Goal: Task Accomplishment & Management: Manage account settings

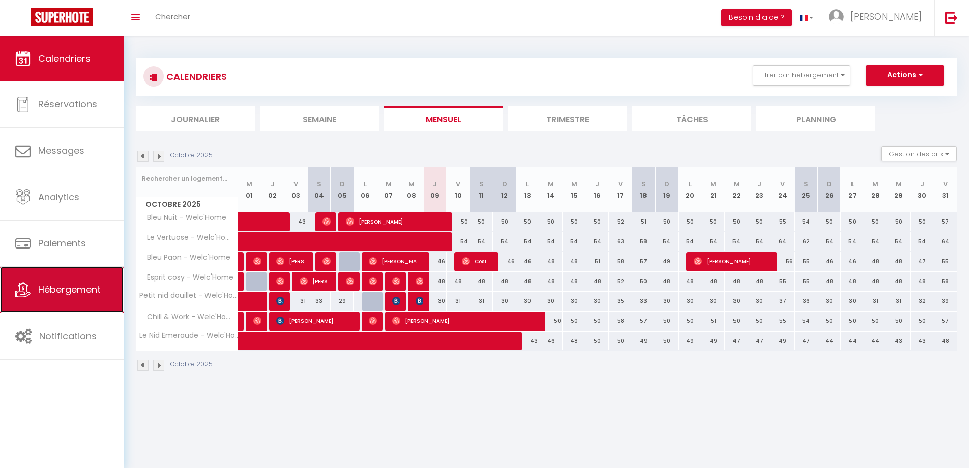
click at [96, 289] on span "Hébergement" at bounding box center [69, 289] width 63 height 13
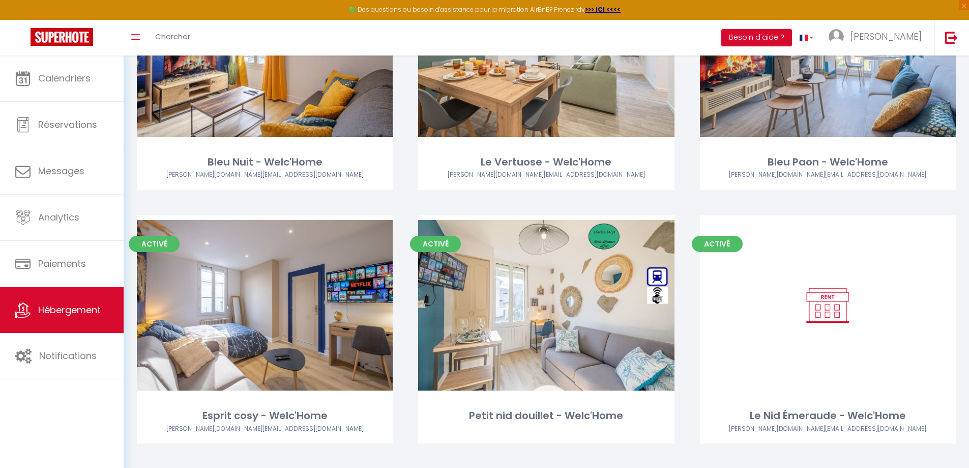
scroll to position [181, 0]
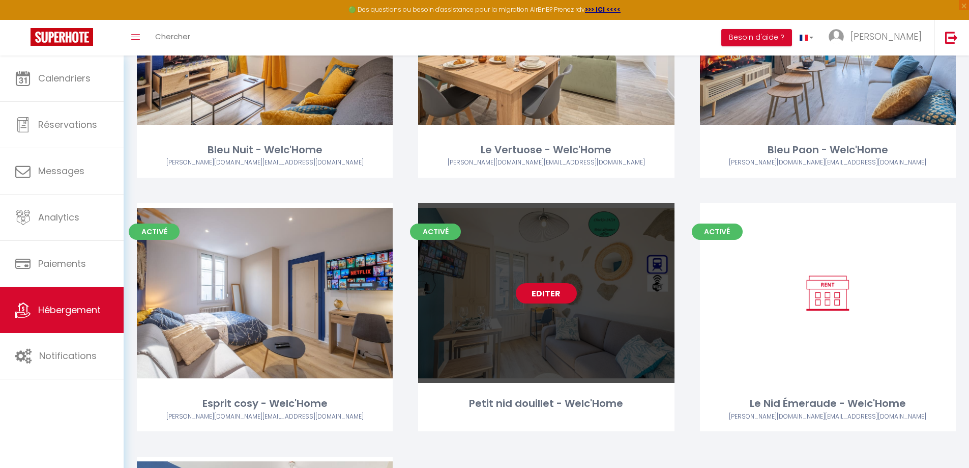
click at [527, 286] on link "Editer" at bounding box center [546, 293] width 61 height 20
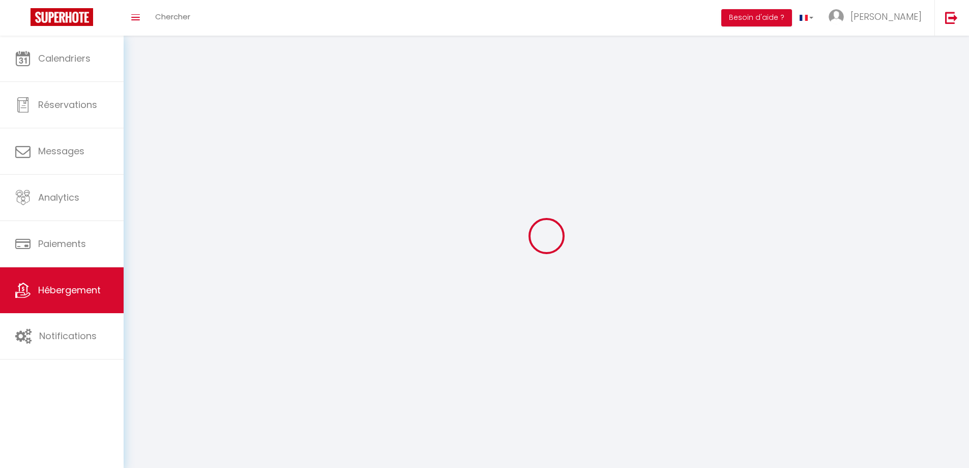
select select
select select "28"
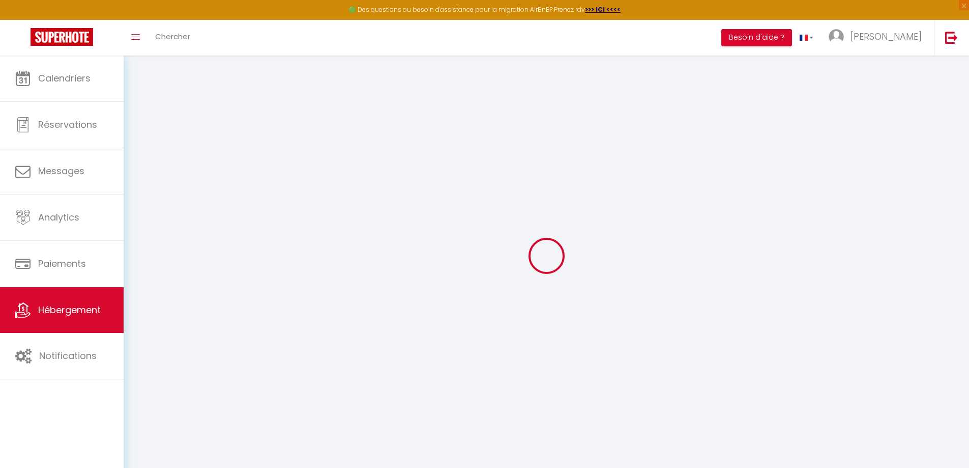
select select
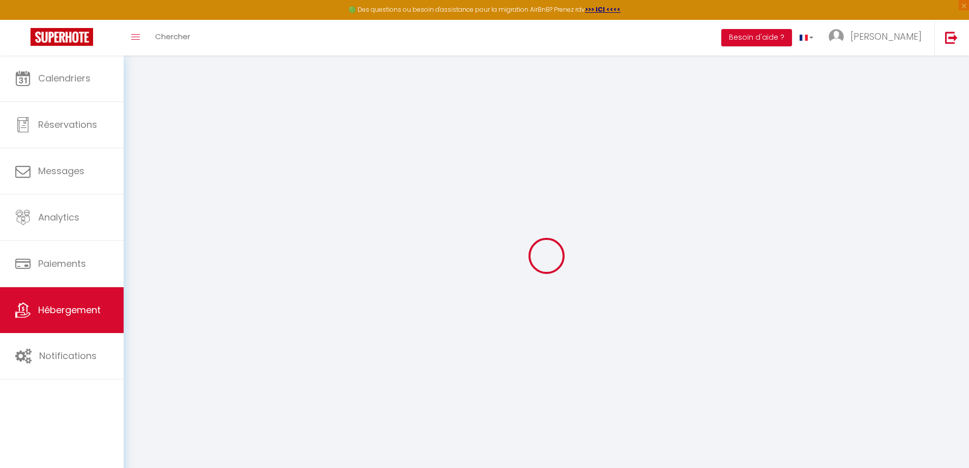
select select
checkbox input "false"
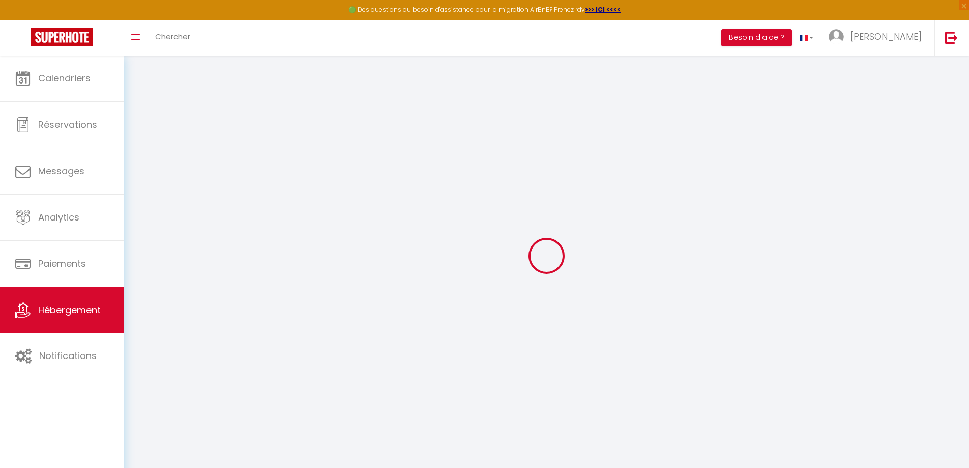
select select
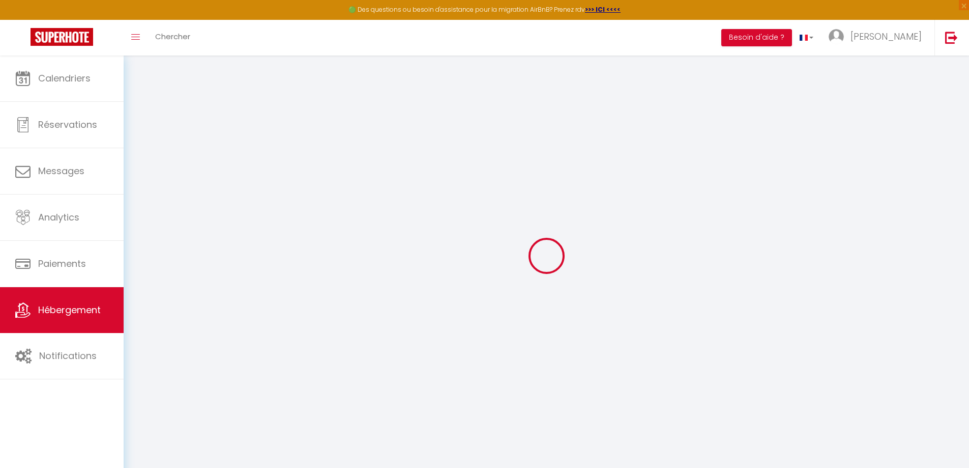
select select
checkbox input "false"
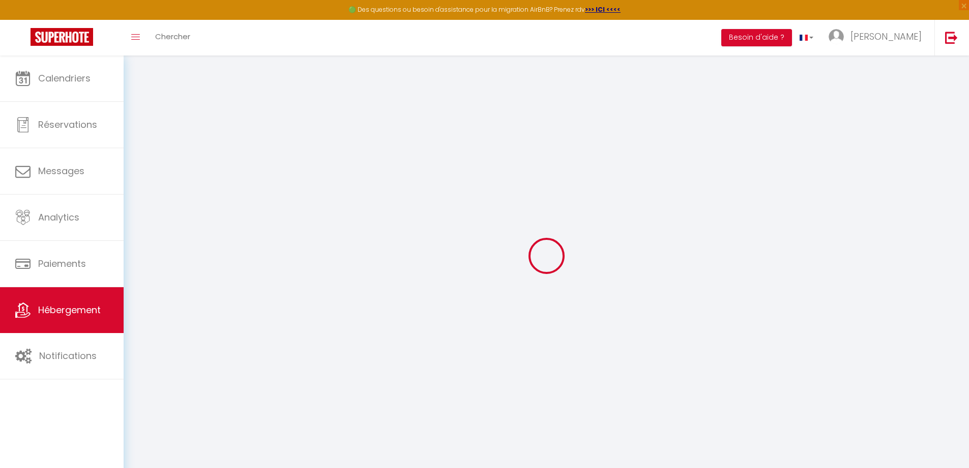
checkbox input "false"
select select
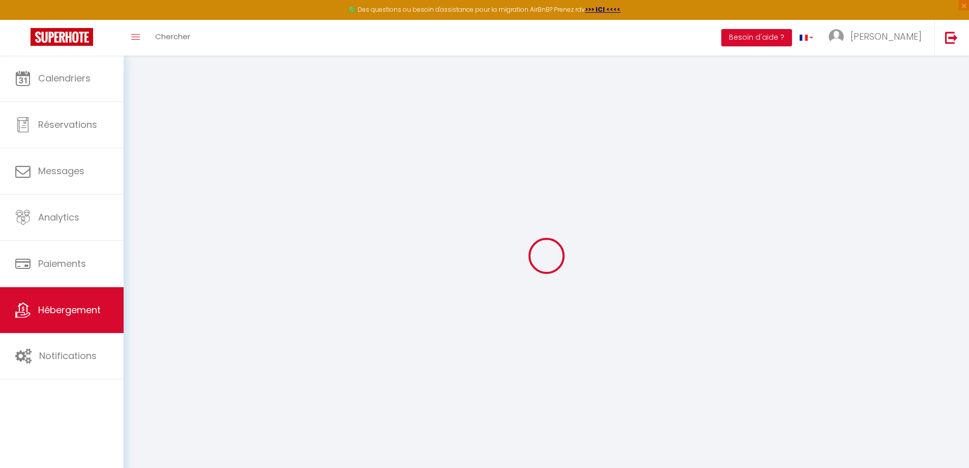
select select
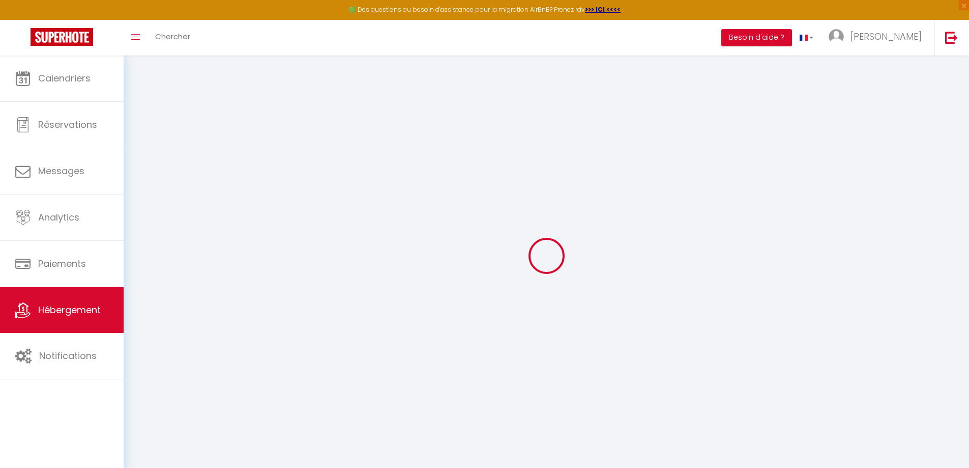
checkbox input "false"
select select
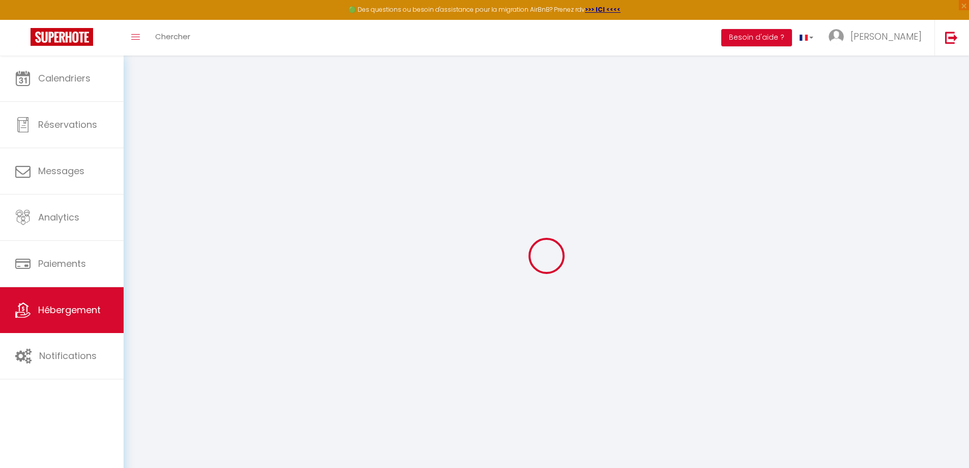
select select
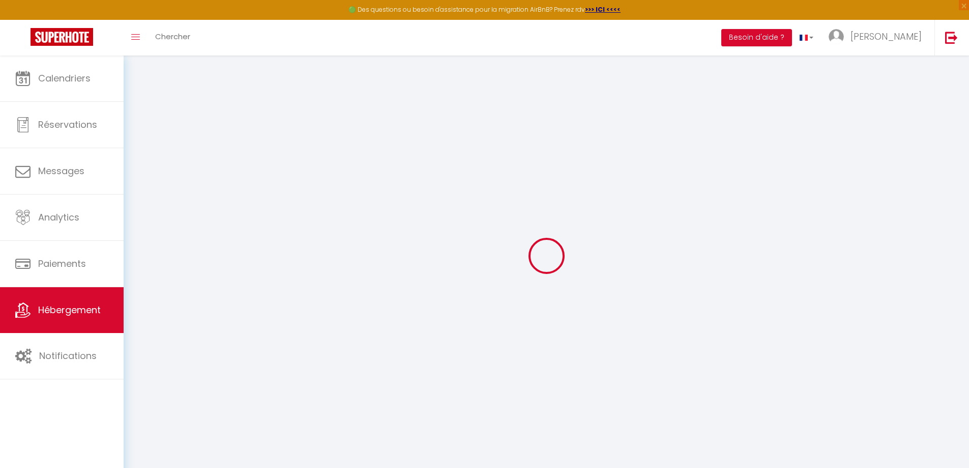
select select
checkbox input "false"
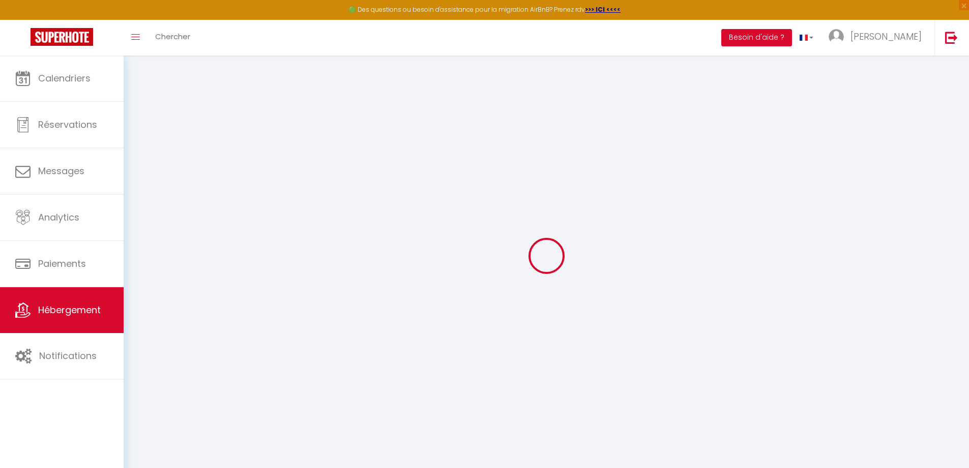
checkbox input "false"
select select
type input "Petit nid douillet - Welc'Home"
type input "[PERSON_NAME]"
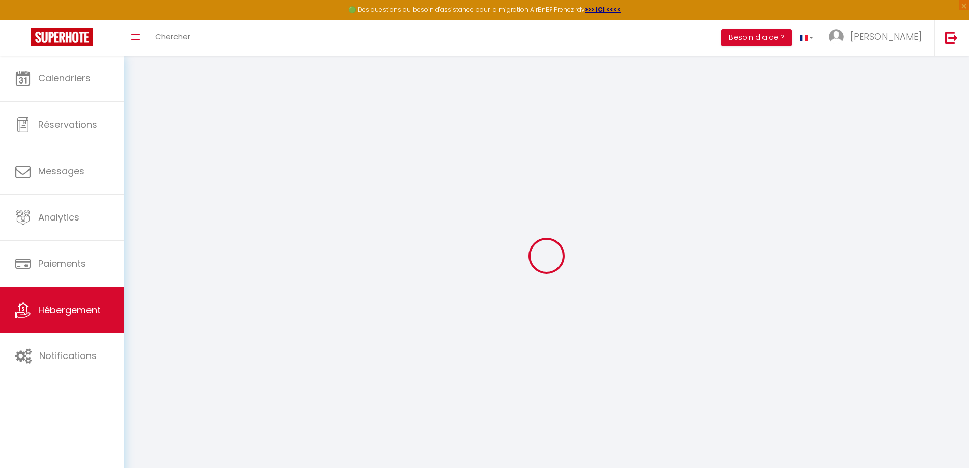
select select "2"
select select "0"
type input "35"
type input "5"
select select
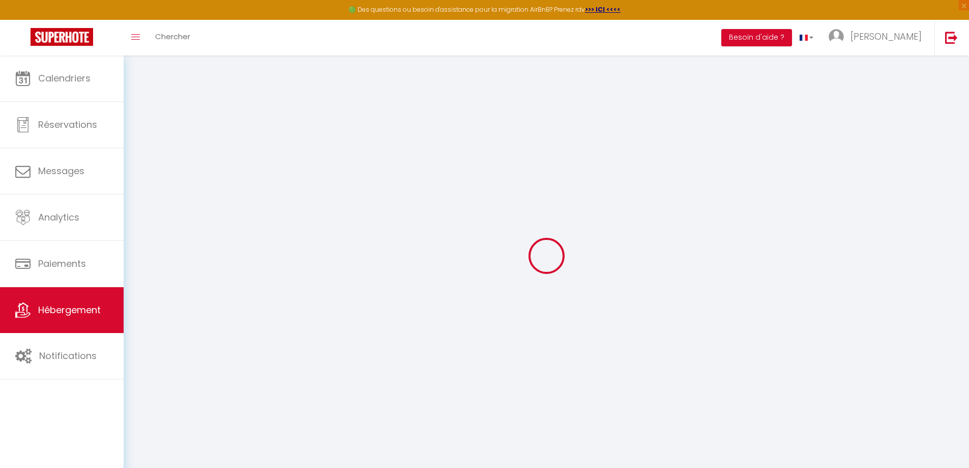
select select
type input "11 Impasse Jacquard"
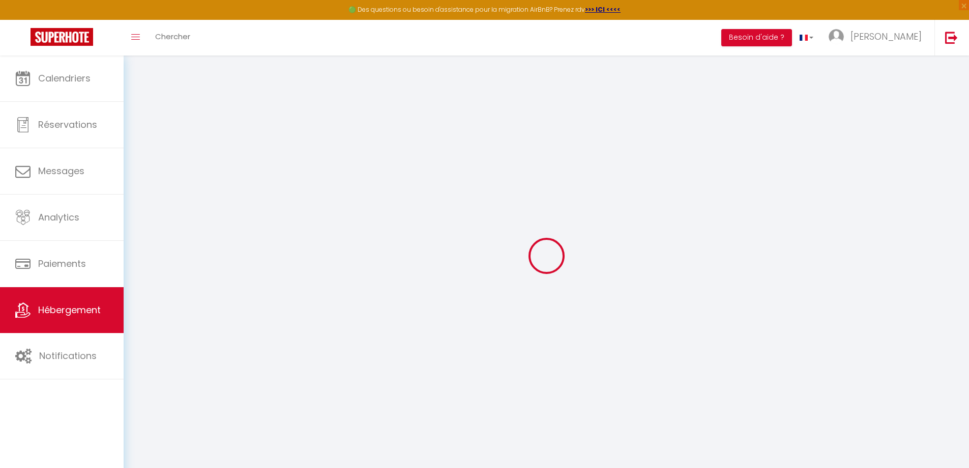
type input "87100"
type input "[GEOGRAPHIC_DATA]"
type input "[PERSON_NAME][DOMAIN_NAME][EMAIL_ADDRESS][DOMAIN_NAME]"
select select "7946"
checkbox input "false"
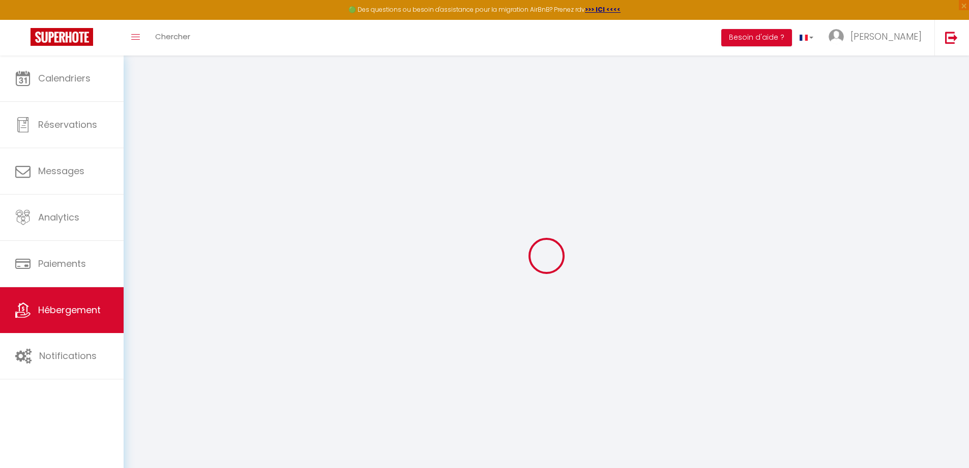
checkbox input "false"
type input "0"
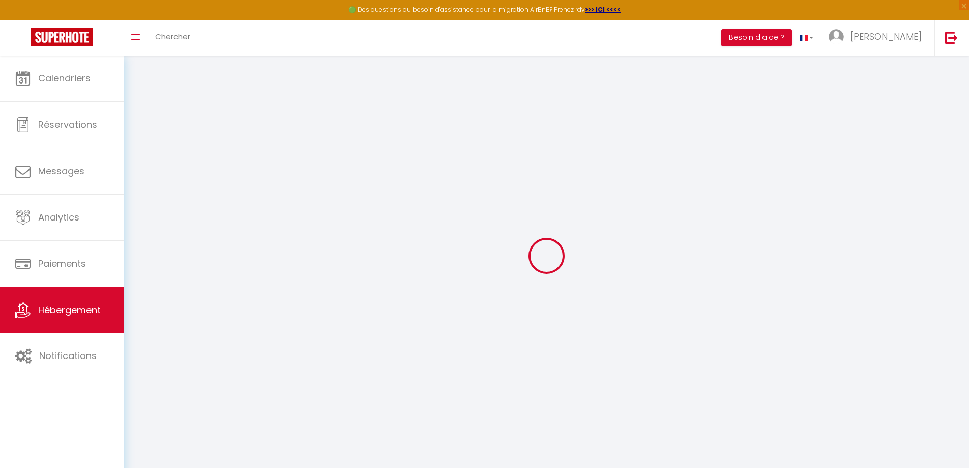
type input "0"
select select
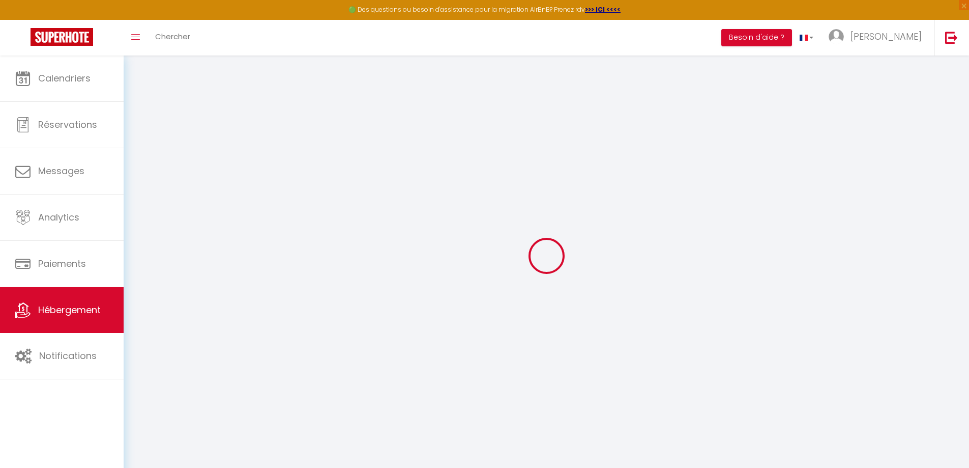
select select
checkbox input "false"
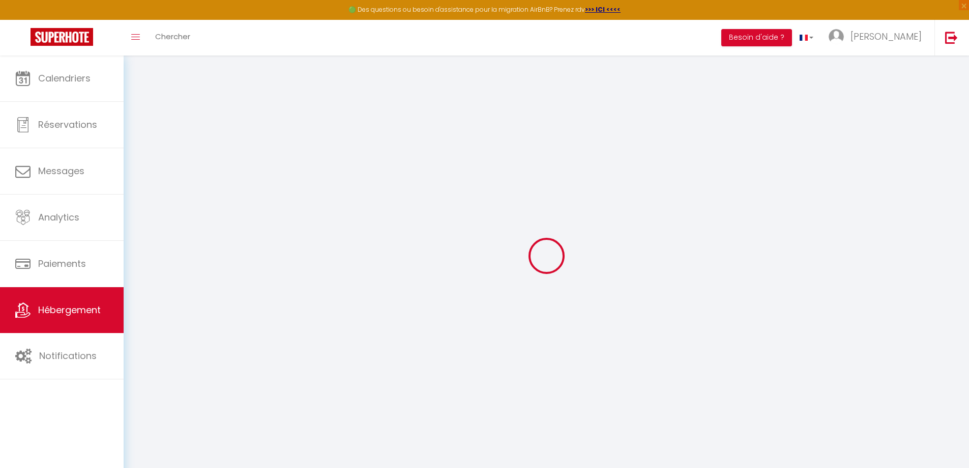
checkbox input "false"
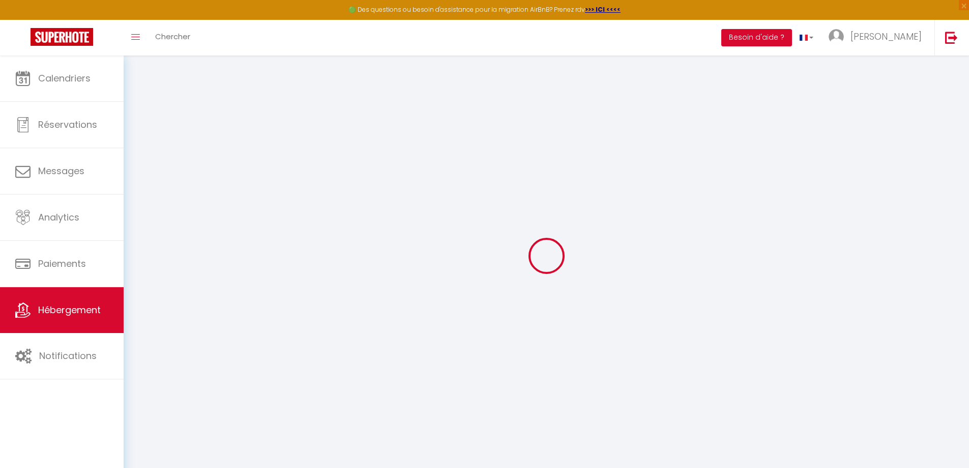
select select "17:00"
select select
select select "11:00"
select select "30"
select select "120"
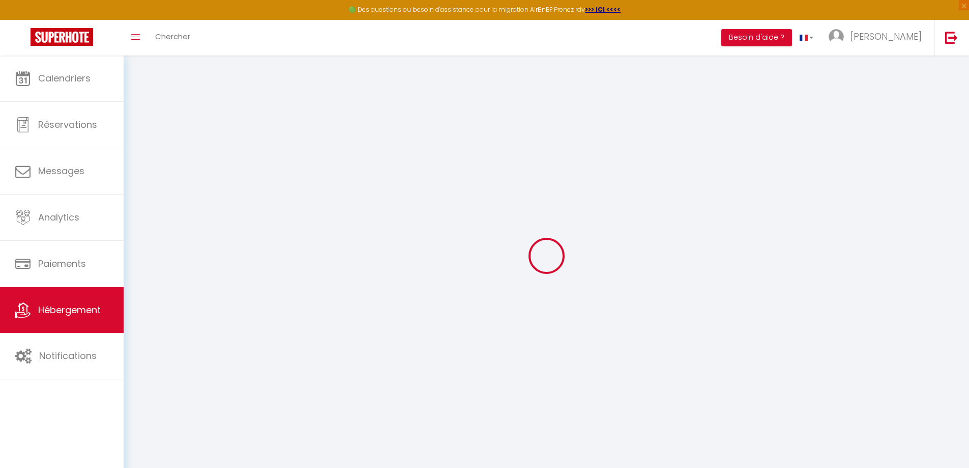
select select
checkbox input "false"
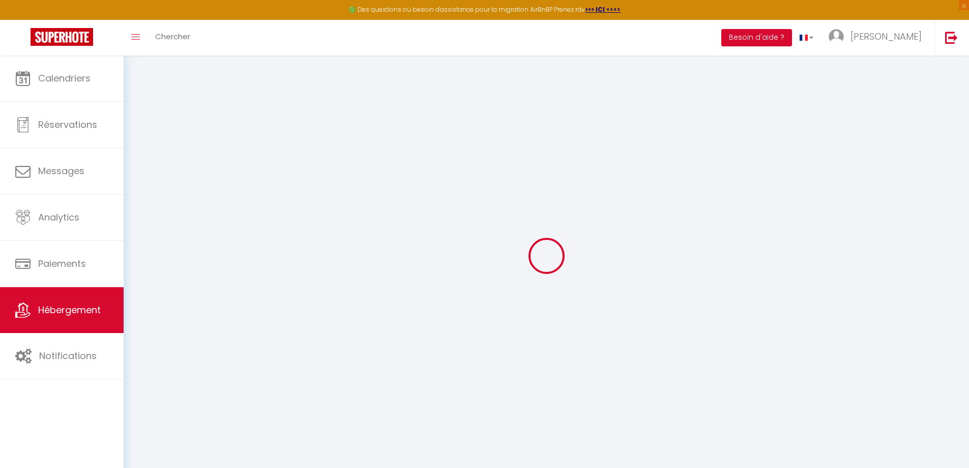
select select
checkbox input "false"
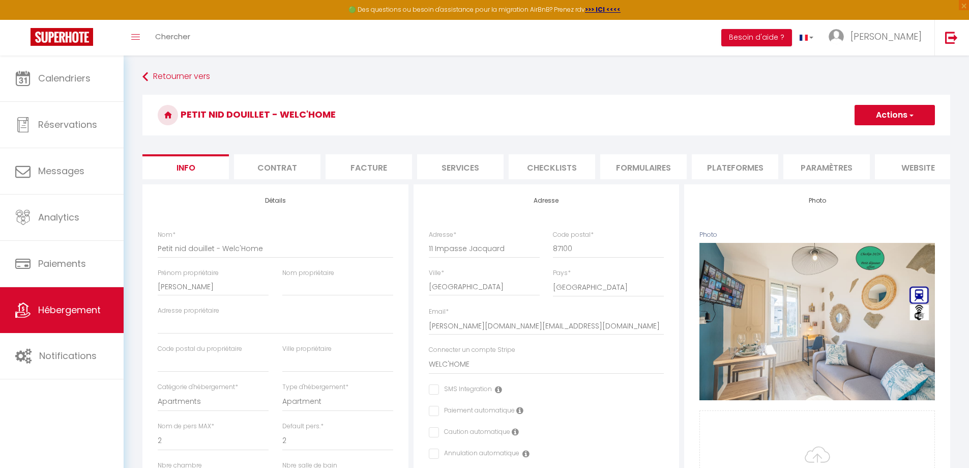
click at [759, 175] on li "Plateformes" at bounding box center [735, 166] width 86 height 25
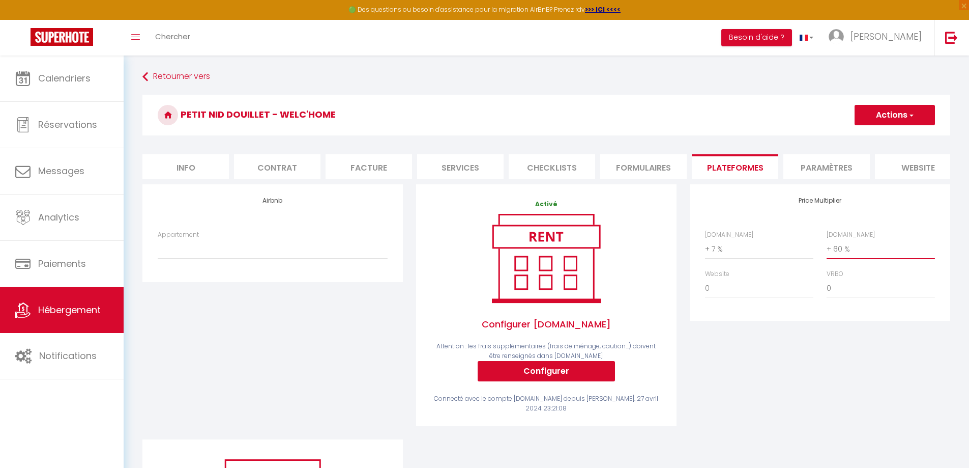
click at [842, 258] on select "0 + 1 % + 2 % + 3 % + 4 % + 5 % + 6 % + 7 % + 8 % + 9 %" at bounding box center [881, 248] width 108 height 19
select select "+ 70 %"
click at [827, 247] on select "0 + 1 % + 2 % + 3 % + 4 % + 5 % + 6 % + 7 % + 8 % + 9 %" at bounding box center [881, 248] width 108 height 19
click at [877, 115] on button "Actions" at bounding box center [895, 115] width 80 height 20
click at [879, 134] on link "Enregistrer" at bounding box center [894, 137] width 80 height 13
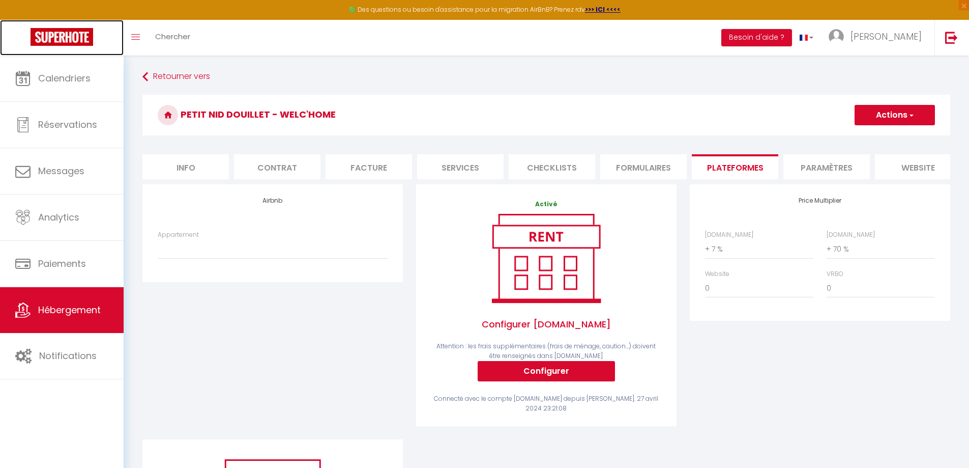
click at [62, 35] on img at bounding box center [62, 37] width 63 height 18
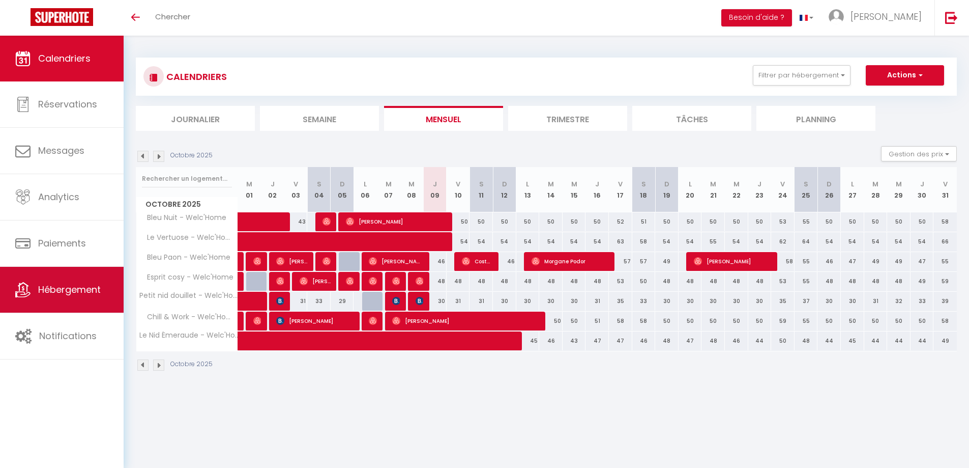
click at [79, 295] on span "Hébergement" at bounding box center [69, 289] width 63 height 13
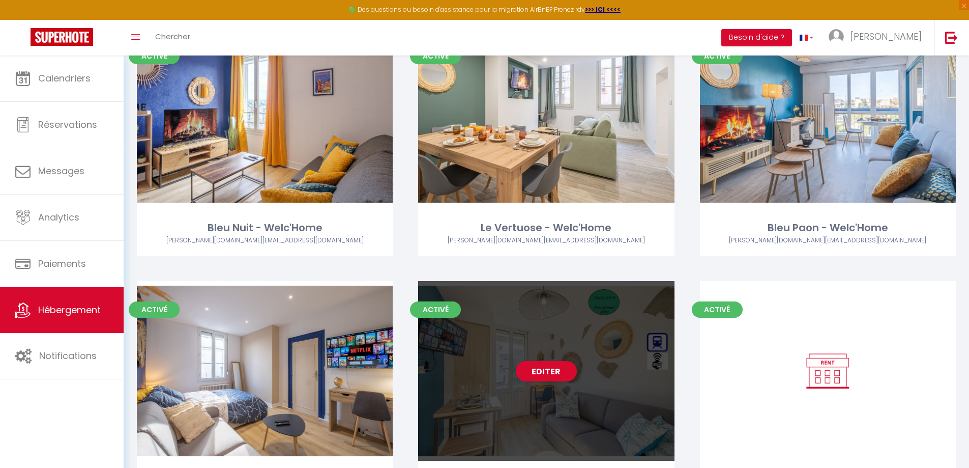
scroll to position [153, 0]
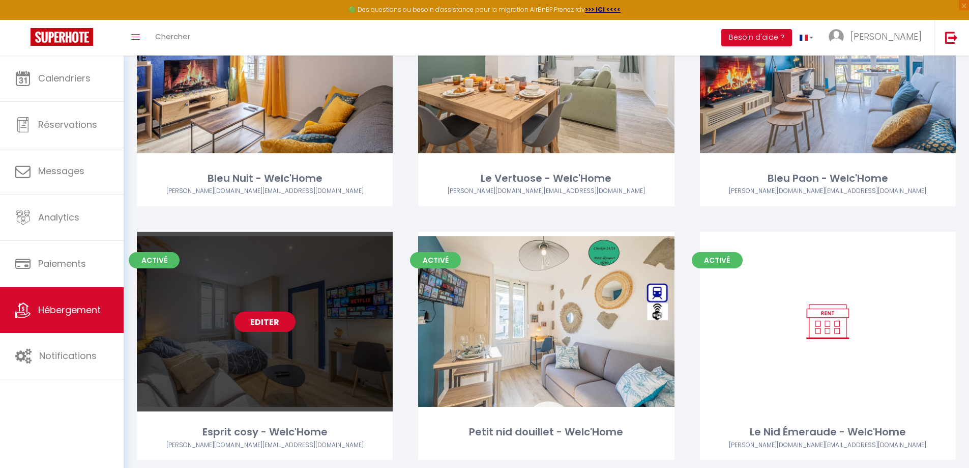
click at [260, 331] on div "Editer" at bounding box center [265, 321] width 256 height 180
click at [267, 323] on link "Editer" at bounding box center [265, 321] width 61 height 20
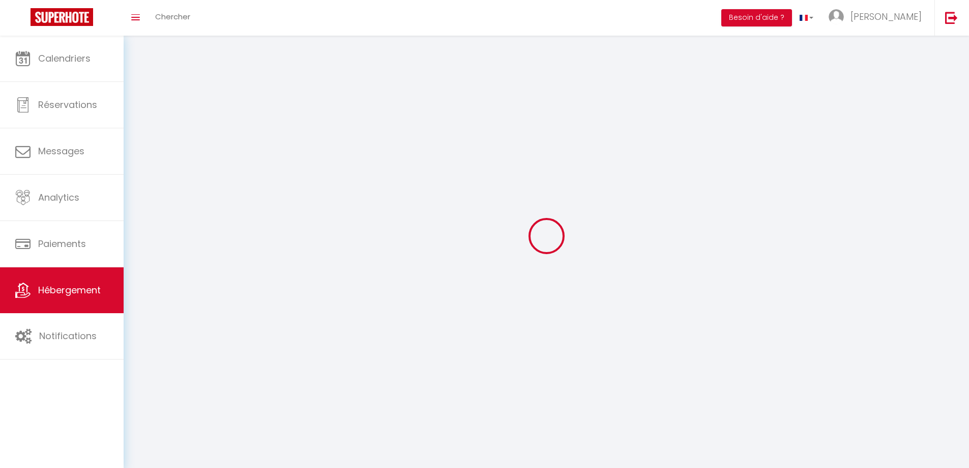
select select "1"
select select
select select "28"
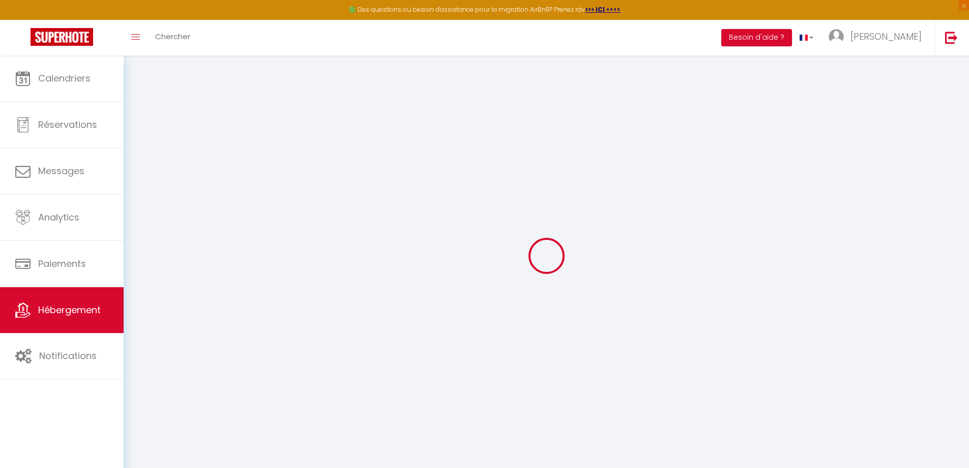
select select
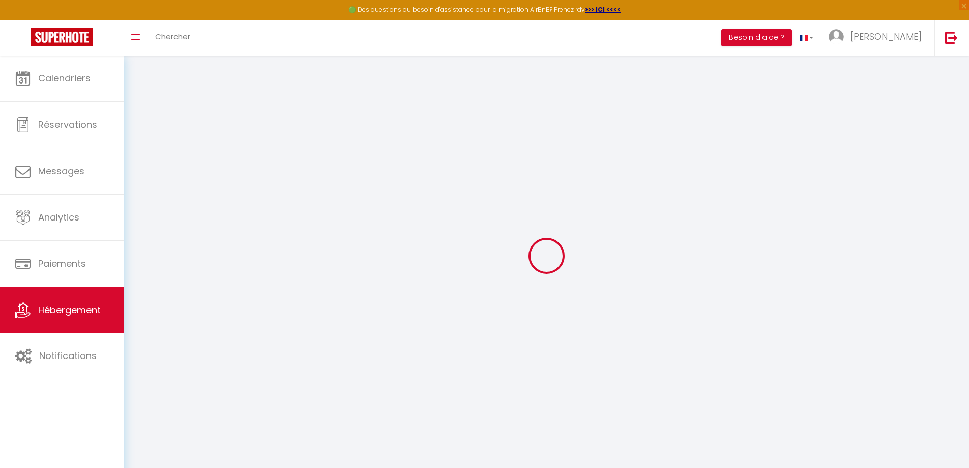
select select
checkbox input "false"
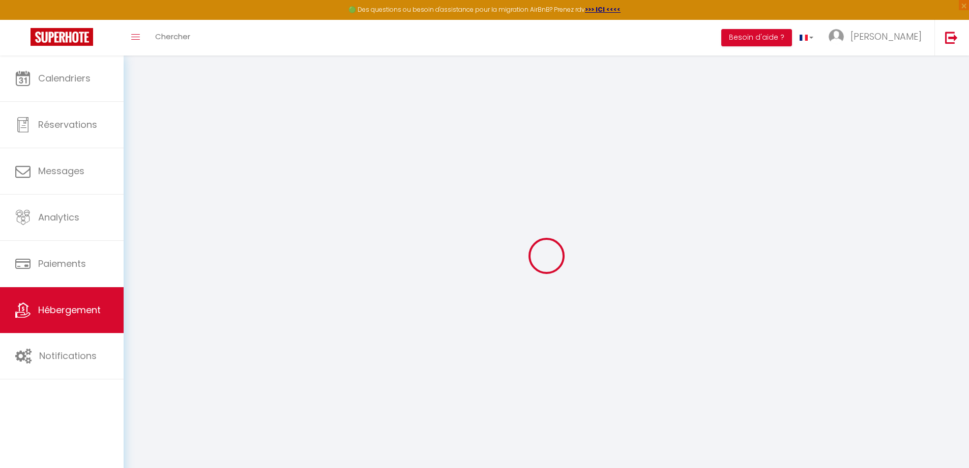
select select
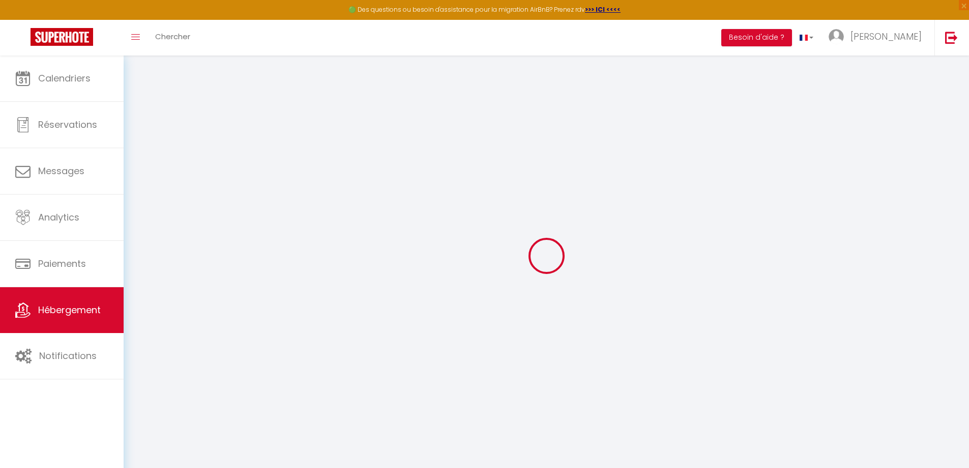
select select
checkbox input "false"
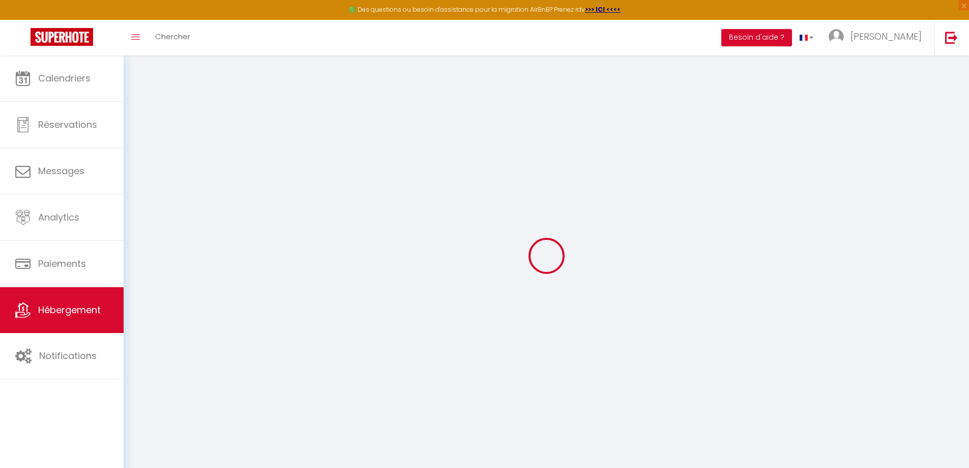
checkbox input "false"
select select
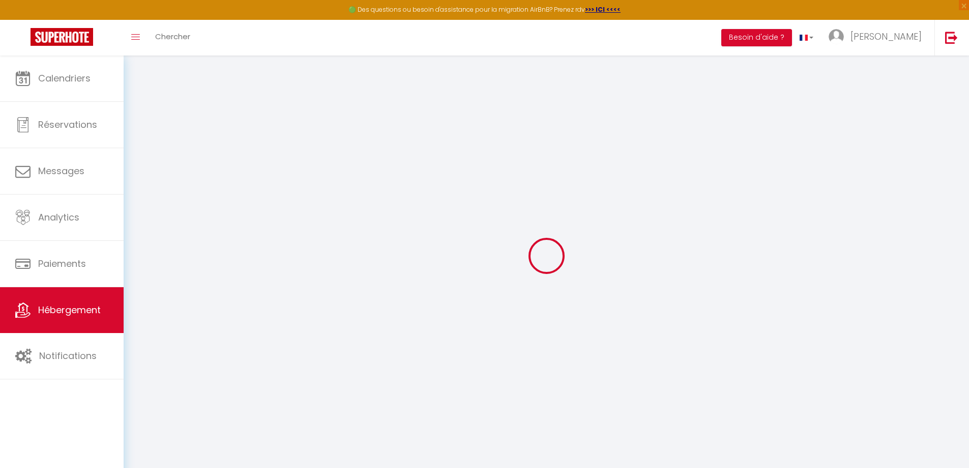
select select
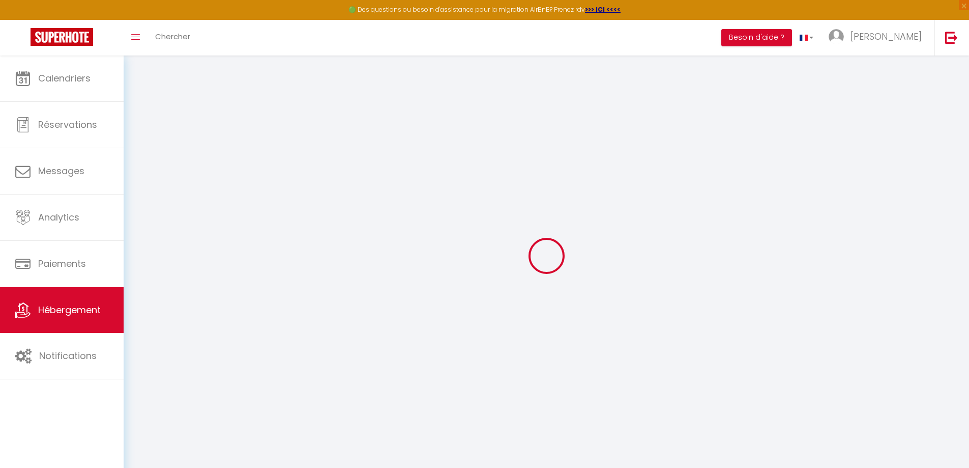
checkbox input "false"
select select
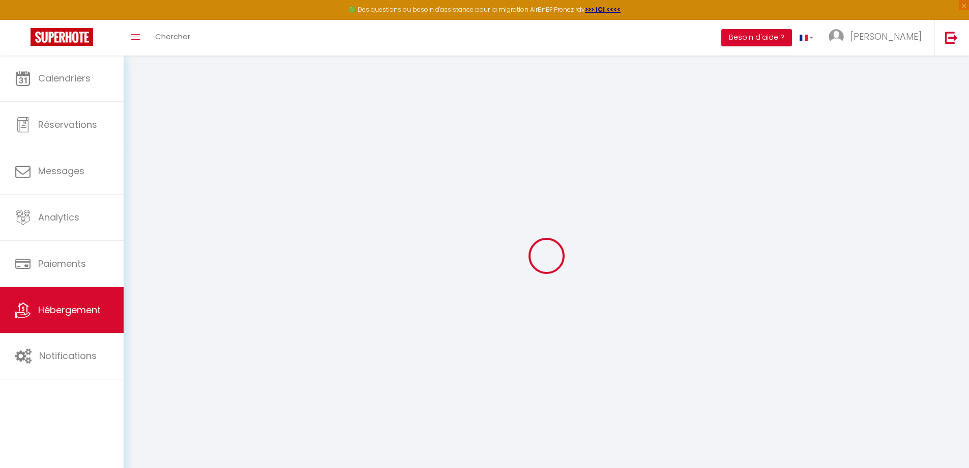
select select
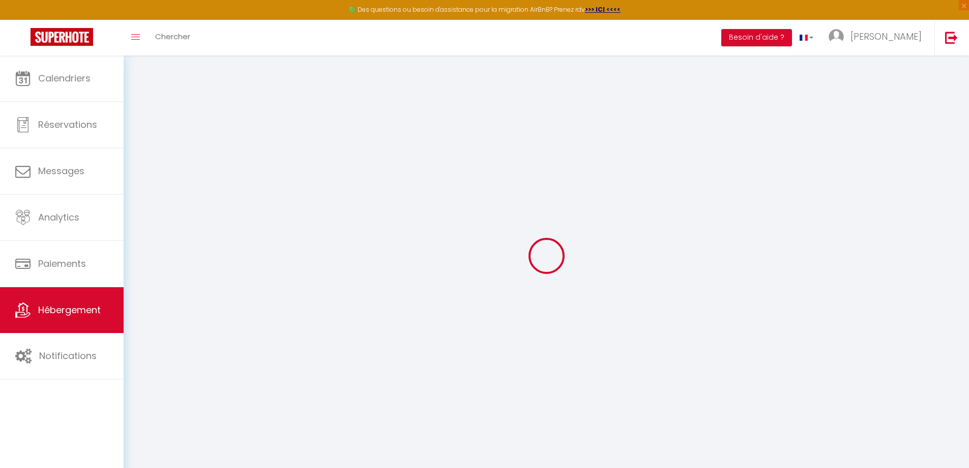
select select
checkbox input "false"
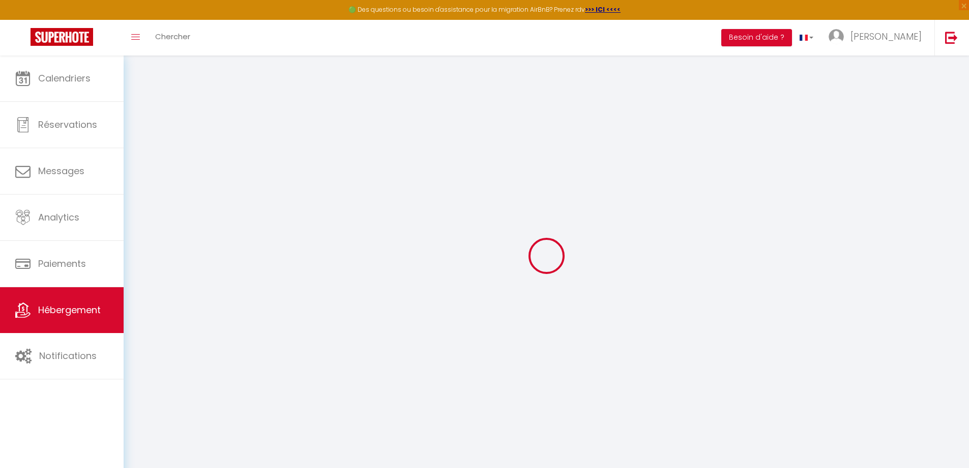
checkbox input "false"
select select
type input "Esprit cosy - Welc'Home"
type input "[PERSON_NAME]"
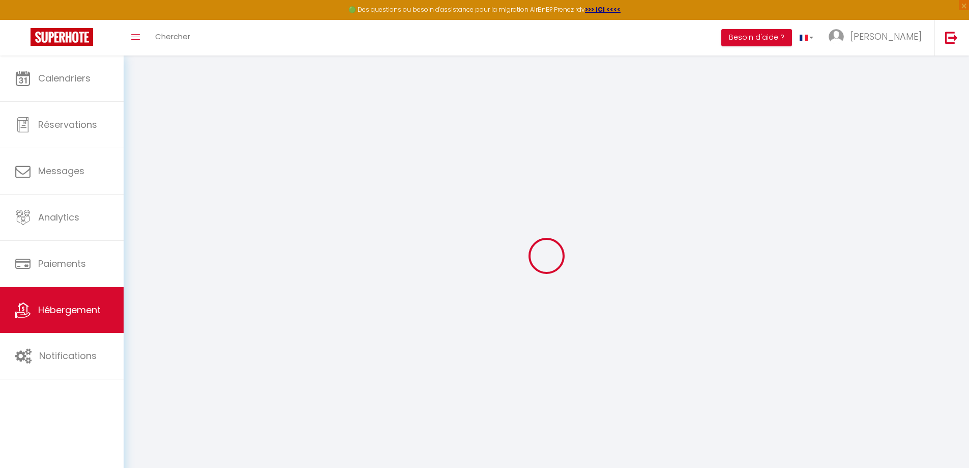
select select "0"
type input "47"
type input "7"
select select
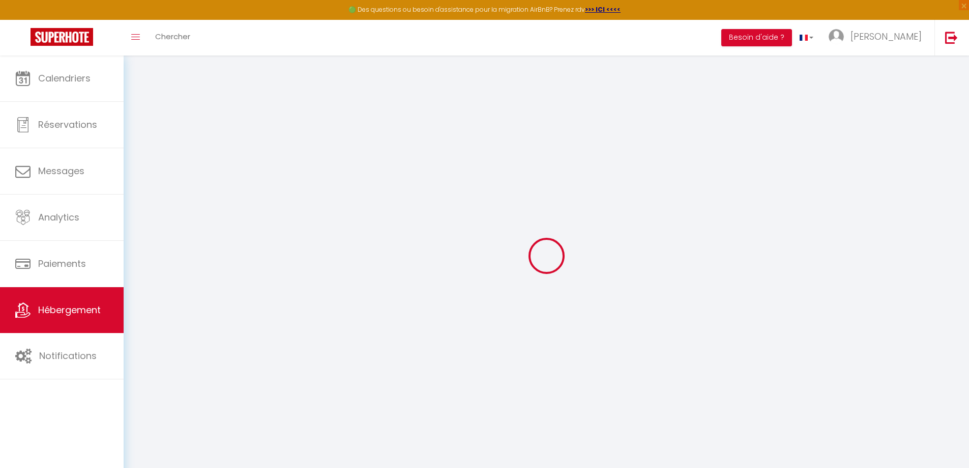
select select
type input "11 Impasse Jacquard"
type input "87100"
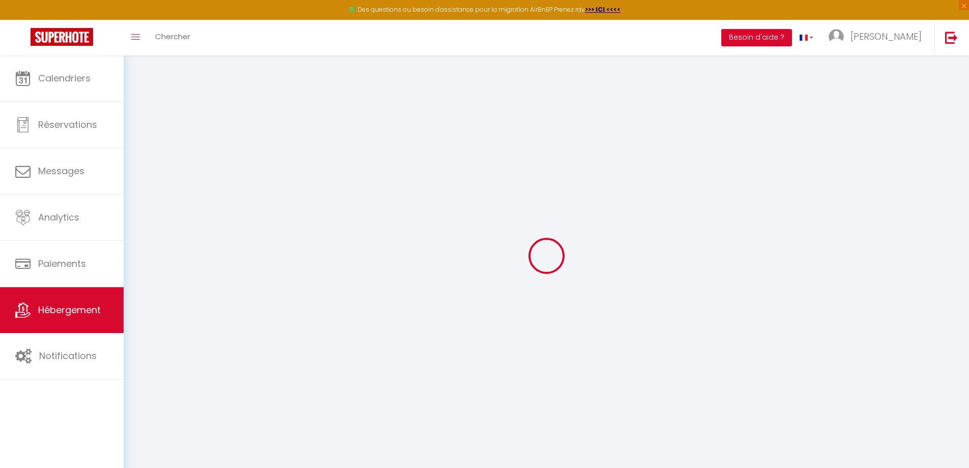
type input "[GEOGRAPHIC_DATA]"
type input "[PERSON_NAME][DOMAIN_NAME][EMAIL_ADDRESS][DOMAIN_NAME]"
select select "7946"
checkbox input "false"
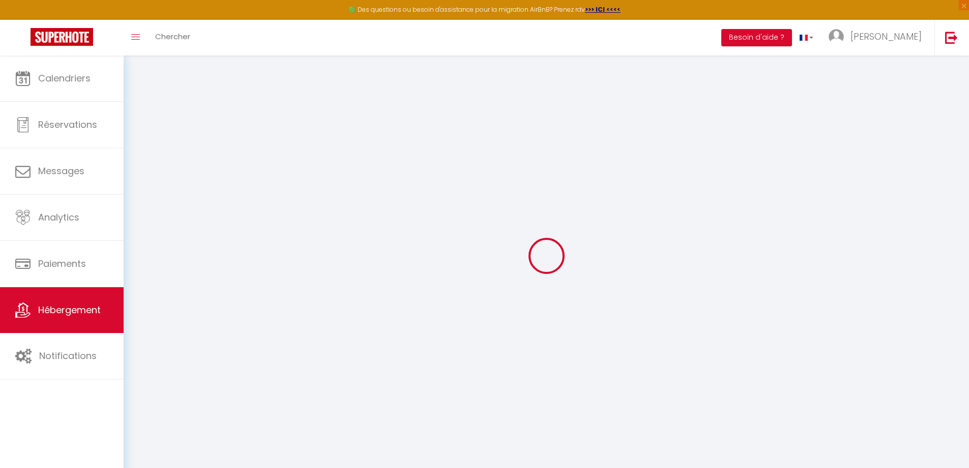
checkbox input "false"
type input "0"
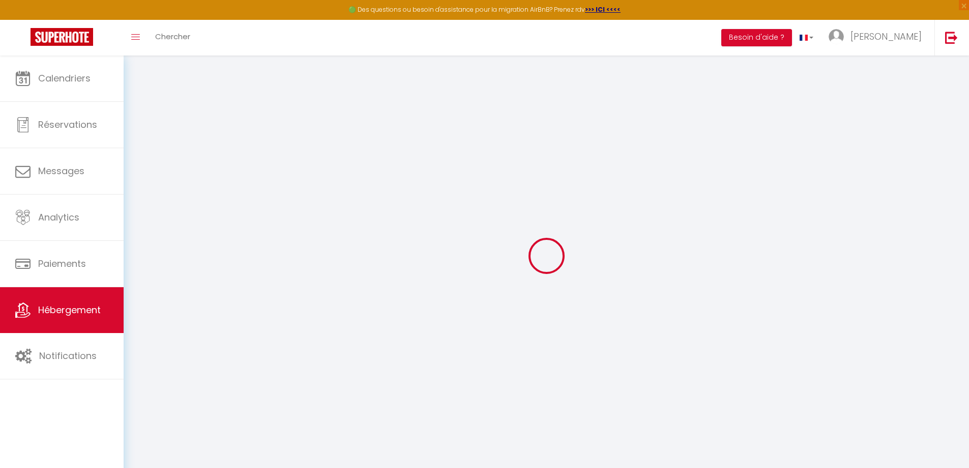
type input "0"
select select "+ 10 %"
select select "+ 52 %"
select select "4598-748243056137140846"
select select "EUR"
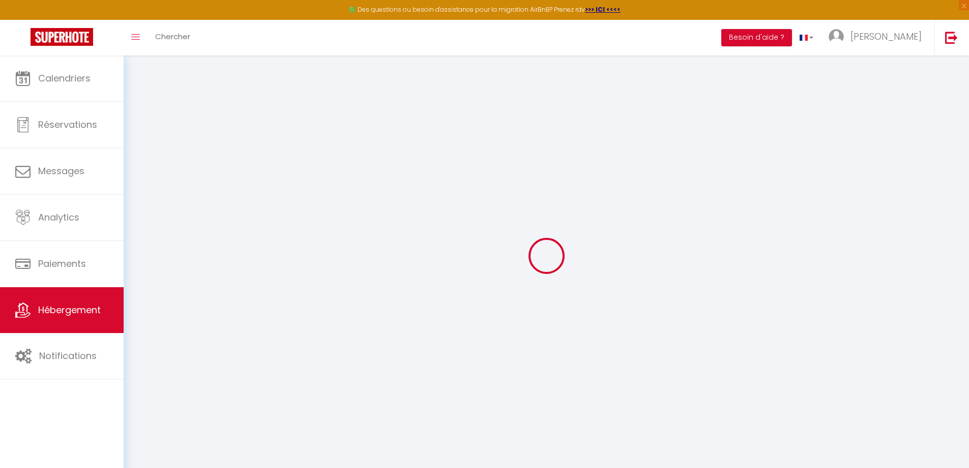
select select
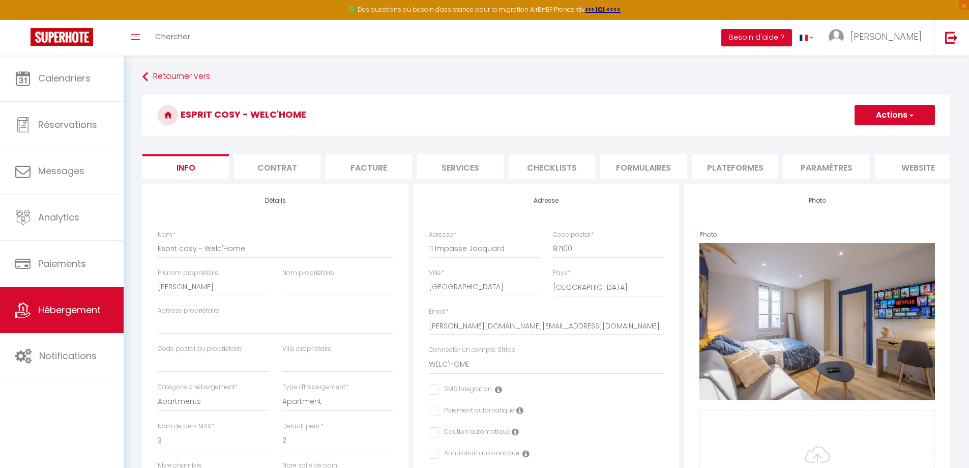
select select
checkbox input "false"
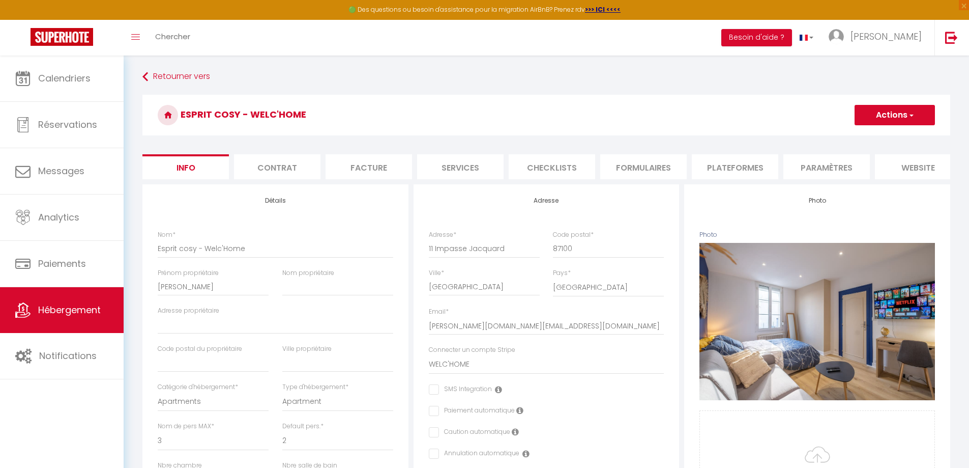
click at [718, 166] on li "Plateformes" at bounding box center [735, 166] width 86 height 25
select select
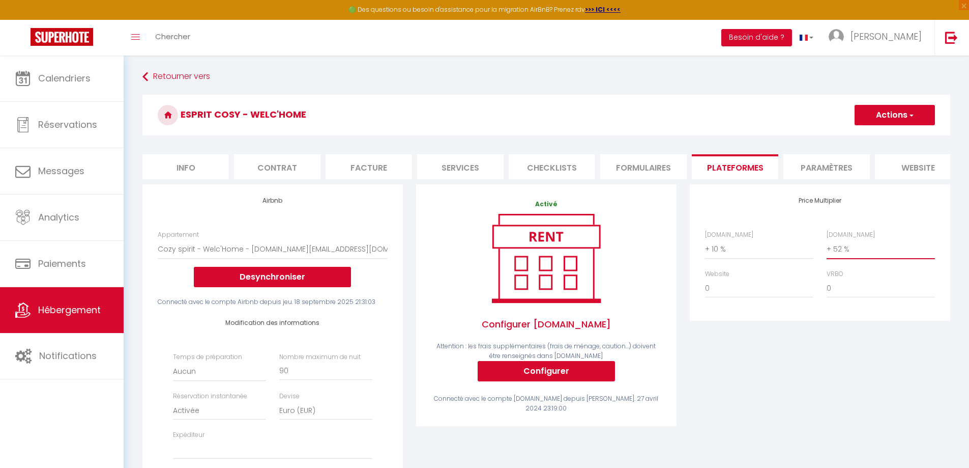
click at [842, 258] on select "0 + 1 % + 2 % + 3 % + 4 % + 5 % + 6 % + 7 % + 8 % + 9 %" at bounding box center [881, 248] width 108 height 19
select select "+ 62 %"
click at [827, 247] on select "0 + 1 % + 2 % + 3 % + 4 % + 5 % + 6 % + 7 % + 8 % + 9 %" at bounding box center [881, 248] width 108 height 19
select select
click at [892, 119] on button "Actions" at bounding box center [895, 115] width 80 height 20
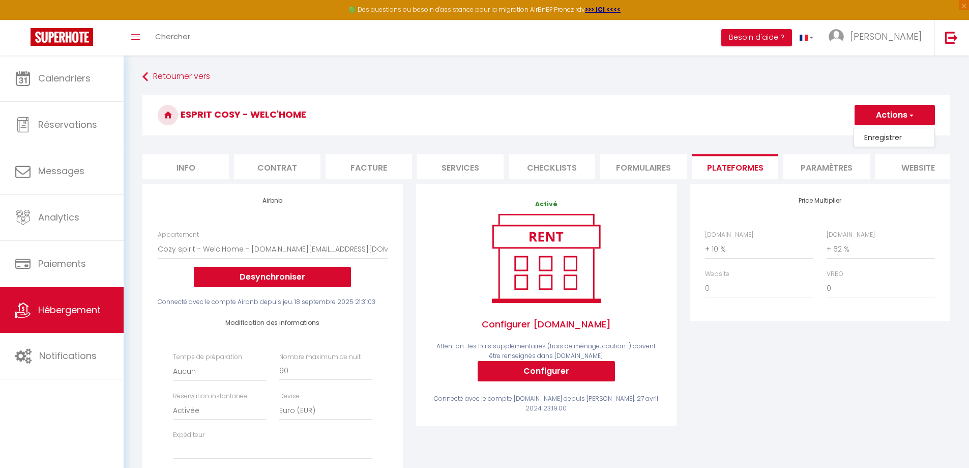
click at [891, 135] on link "Enregistrer" at bounding box center [894, 137] width 80 height 13
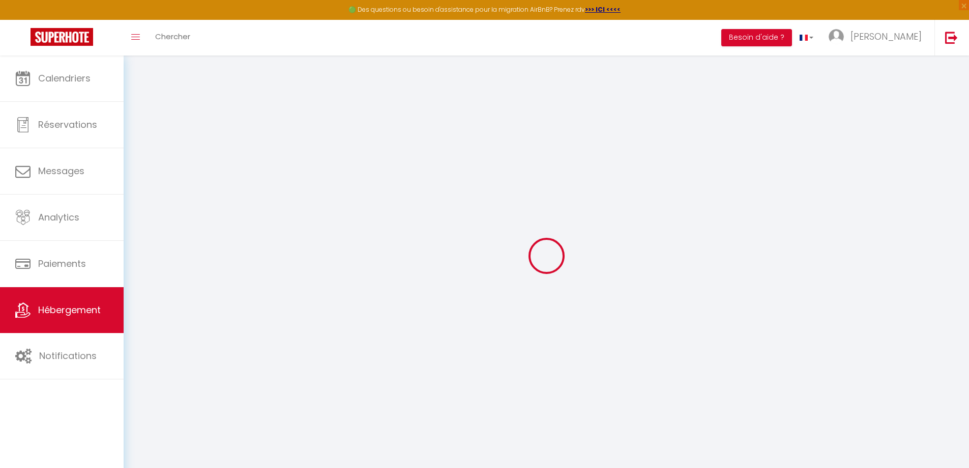
select select "EUR"
select select
